Goal: Communication & Community: Share content

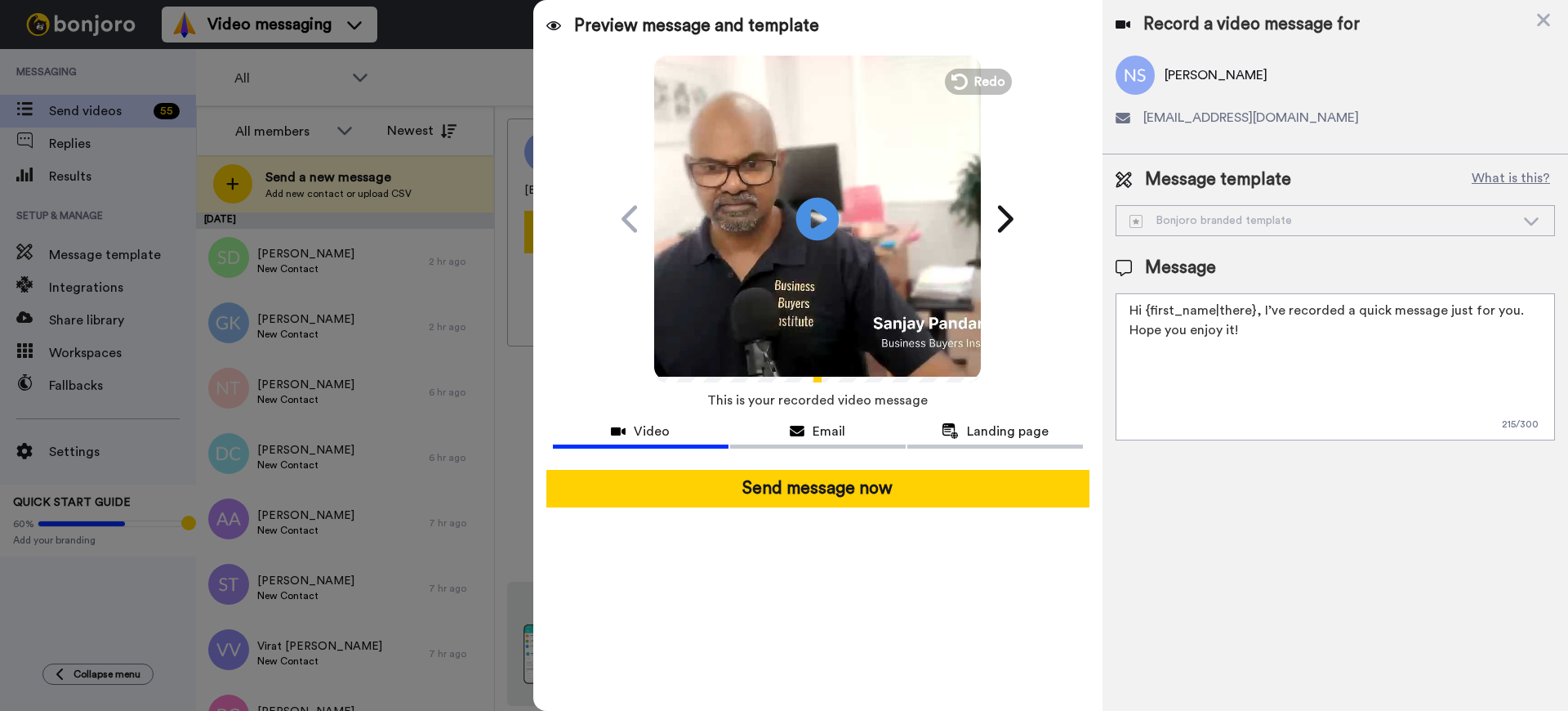
click at [814, 221] on icon "Play/Pause" at bounding box center [817, 218] width 43 height 78
click at [749, 468] on div at bounding box center [818, 463] width 530 height 13
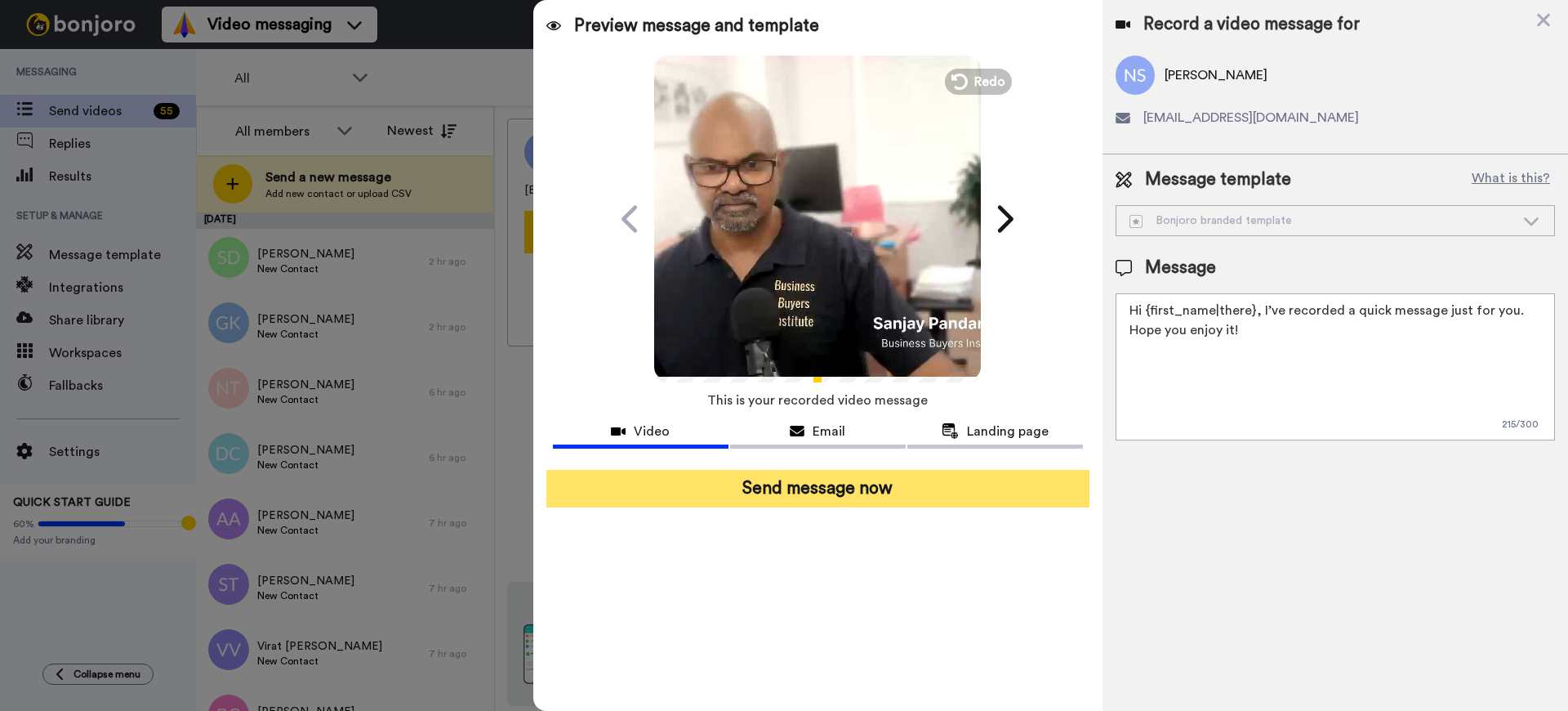
click at [751, 490] on button "Send message now" at bounding box center [817, 489] width 543 height 38
